Goal: Task Accomplishment & Management: Manage account settings

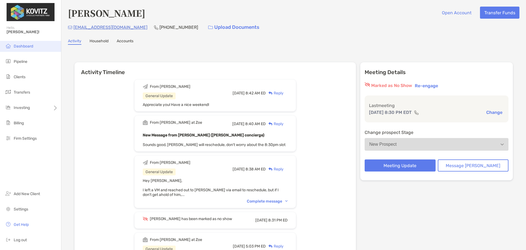
click at [18, 42] on li "Dashboard" at bounding box center [30, 46] width 61 height 11
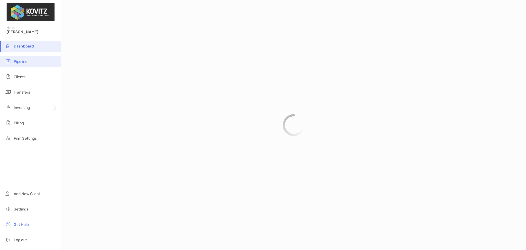
click at [21, 60] on span "Pipeline" at bounding box center [21, 61] width 14 height 5
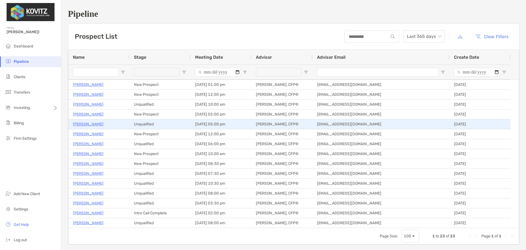
scroll to position [40, 0]
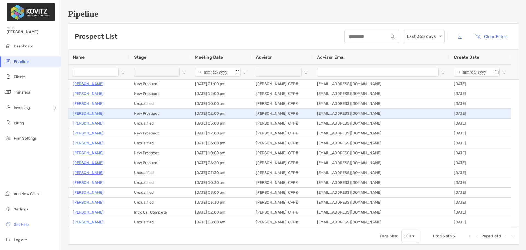
click at [85, 111] on p "[PERSON_NAME]" at bounding box center [88, 113] width 31 height 7
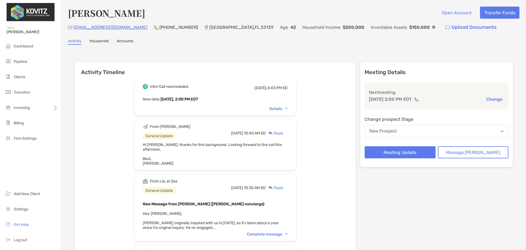
click at [432, 133] on button "New Prospect" at bounding box center [437, 131] width 144 height 13
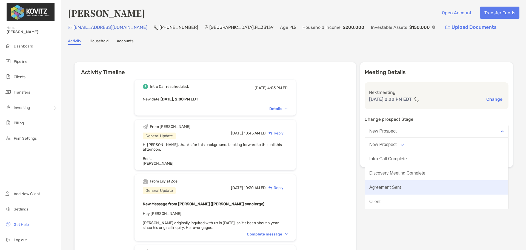
scroll to position [43, 0]
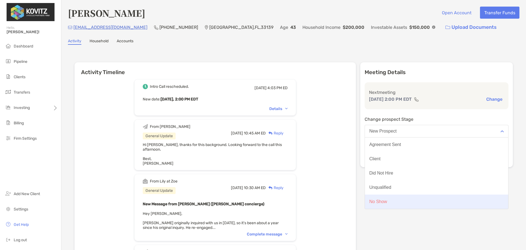
click at [407, 203] on button "No Show" at bounding box center [436, 201] width 143 height 14
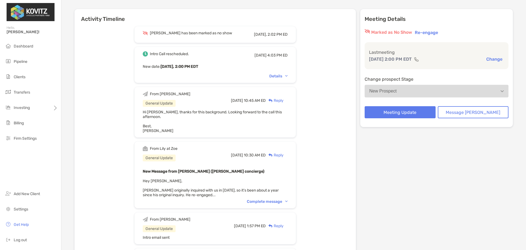
scroll to position [53, 0]
click at [269, 199] on div "Complete message" at bounding box center [267, 201] width 41 height 5
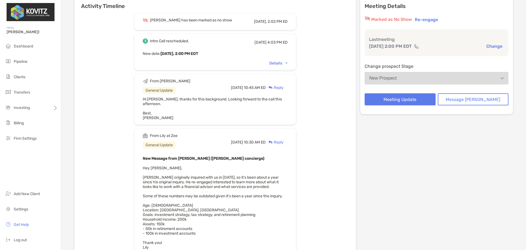
scroll to position [66, 0]
click at [440, 19] on button "Re-engage" at bounding box center [426, 19] width 27 height 7
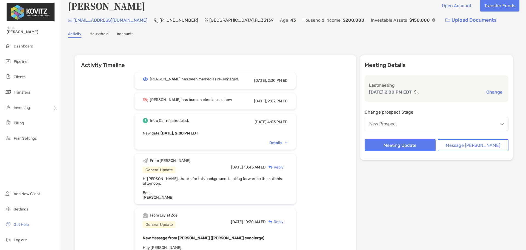
scroll to position [7, 0]
click at [394, 125] on div "New Prospect" at bounding box center [382, 124] width 27 height 5
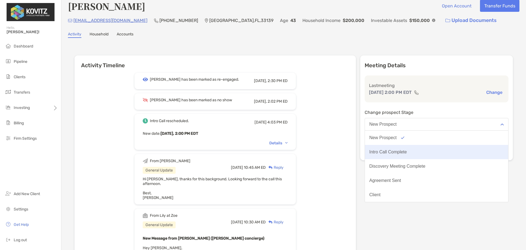
click at [404, 154] on div "Intro Call Complete" at bounding box center [388, 151] width 38 height 5
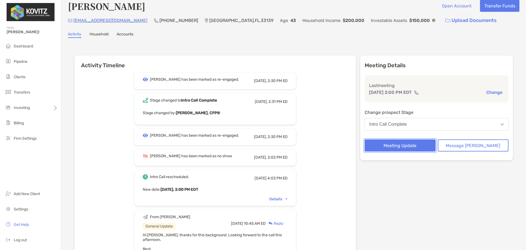
click at [413, 148] on button "Meeting Update" at bounding box center [400, 145] width 71 height 12
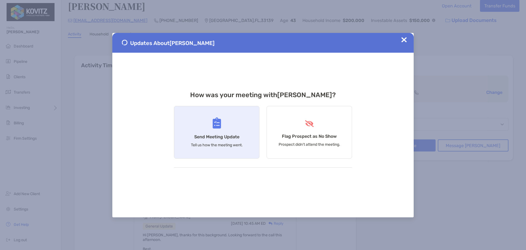
click at [228, 133] on div "Send Meeting Update Tell us how the meeting went." at bounding box center [216, 132] width 85 height 53
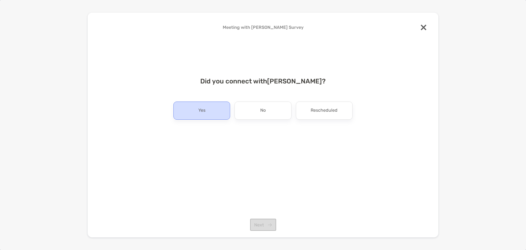
click at [207, 110] on div "Yes" at bounding box center [201, 110] width 57 height 18
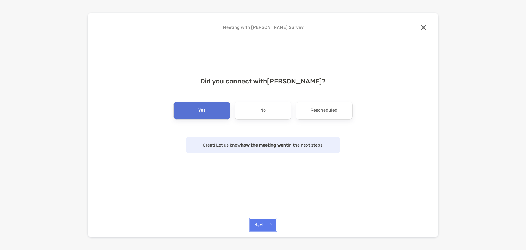
click at [264, 227] on button "Next" at bounding box center [263, 224] width 26 height 12
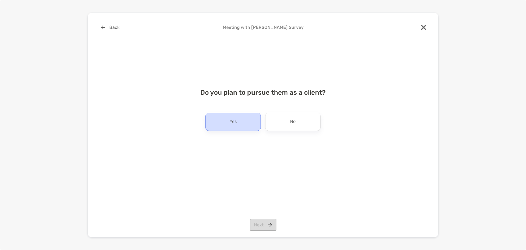
click at [253, 119] on div "Yes" at bounding box center [232, 122] width 55 height 18
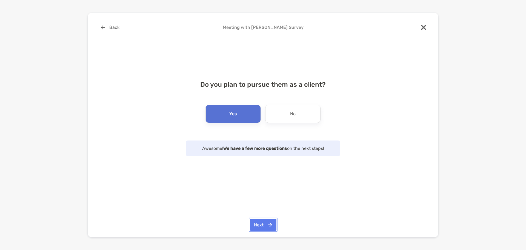
click at [267, 223] on button "Next" at bounding box center [263, 224] width 27 height 12
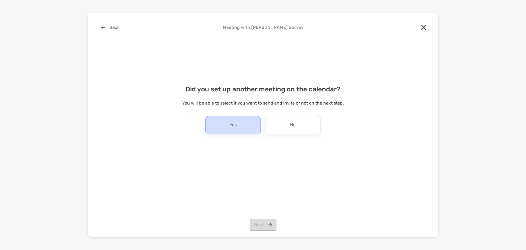
click at [250, 124] on div "Yes" at bounding box center [232, 125] width 55 height 18
click at [265, 220] on button "Next" at bounding box center [263, 224] width 27 height 12
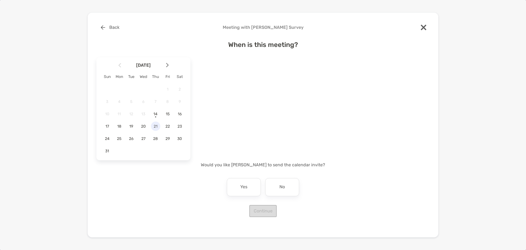
click at [154, 123] on div "21" at bounding box center [155, 125] width 9 height 9
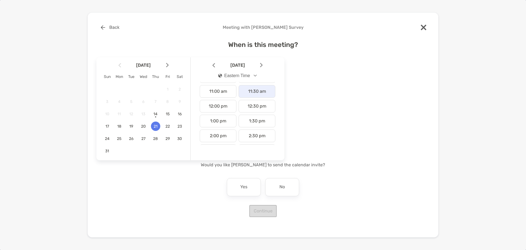
scroll to position [162, 0]
click at [223, 134] on div "2:00 pm" at bounding box center [218, 133] width 37 height 13
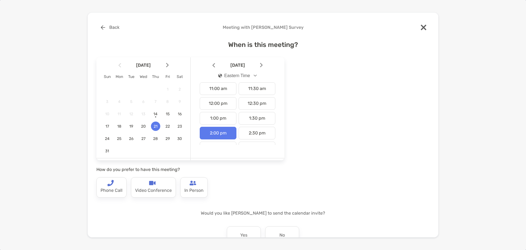
scroll to position [36, 0]
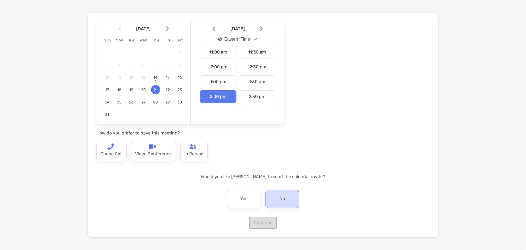
click at [272, 194] on div "No" at bounding box center [282, 199] width 34 height 18
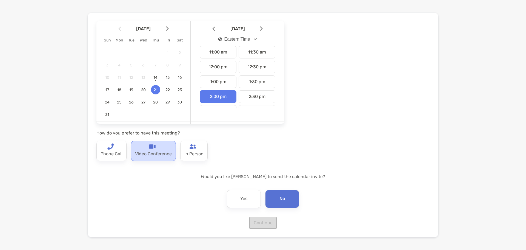
click at [161, 155] on p "Video Conference" at bounding box center [153, 154] width 37 height 9
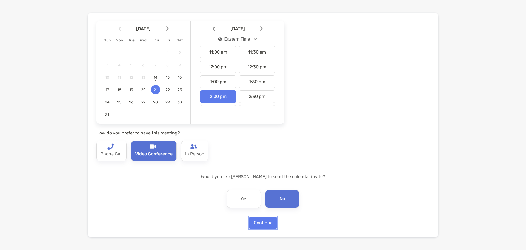
click at [263, 224] on button "Continue" at bounding box center [262, 222] width 27 height 12
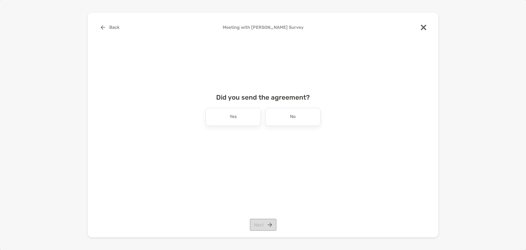
scroll to position [0, 0]
click at [278, 121] on div "No" at bounding box center [292, 117] width 55 height 18
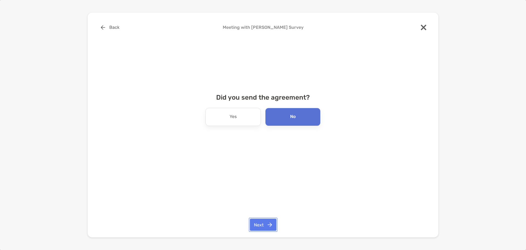
click at [261, 225] on button "Next" at bounding box center [263, 224] width 27 height 12
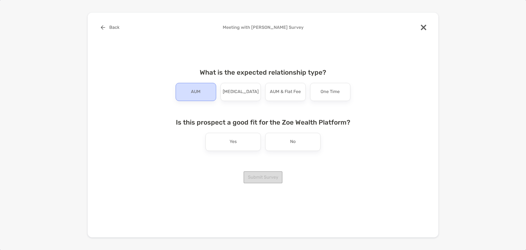
click at [202, 93] on div "AUM" at bounding box center [196, 92] width 41 height 18
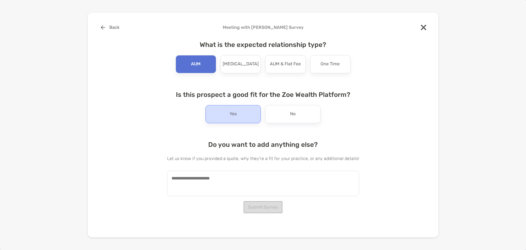
click at [231, 107] on div "Yes" at bounding box center [232, 114] width 55 height 18
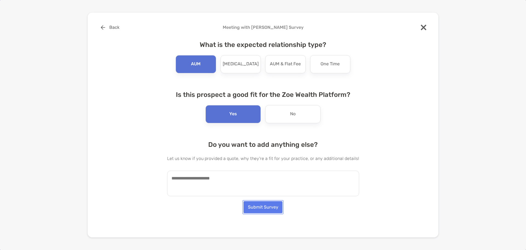
click at [265, 208] on button "Submit Survey" at bounding box center [263, 207] width 39 height 12
